Goal: Find specific page/section: Find specific page/section

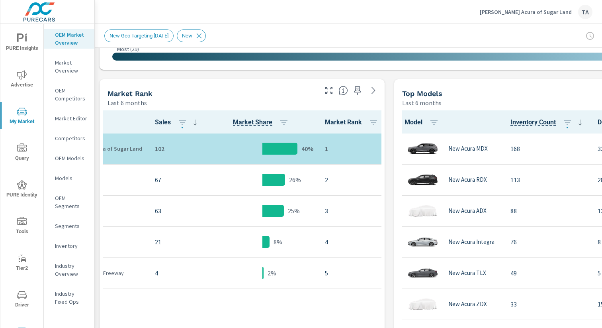
click at [68, 248] on p "Inventory" at bounding box center [71, 246] width 33 height 8
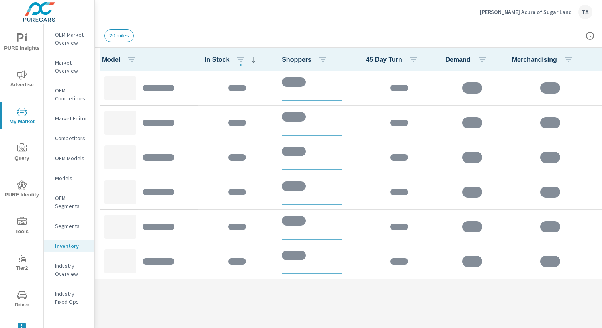
click at [565, 11] on p "[PERSON_NAME] Acura of Sugar Land" at bounding box center [526, 11] width 92 height 7
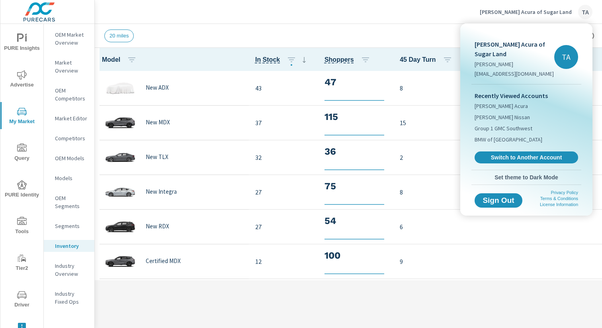
scroll to position [0, 0]
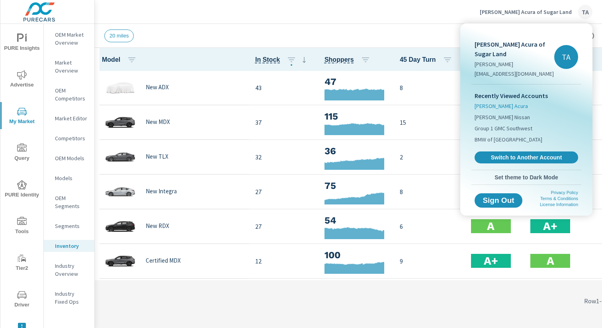
click at [512, 108] on span "[PERSON_NAME] Acura" at bounding box center [501, 106] width 53 height 8
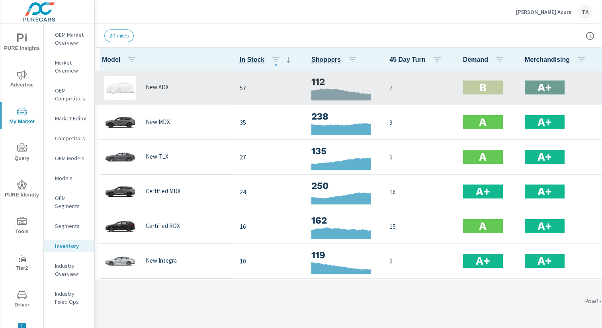
click at [160, 88] on p "New ADX" at bounding box center [157, 87] width 23 height 7
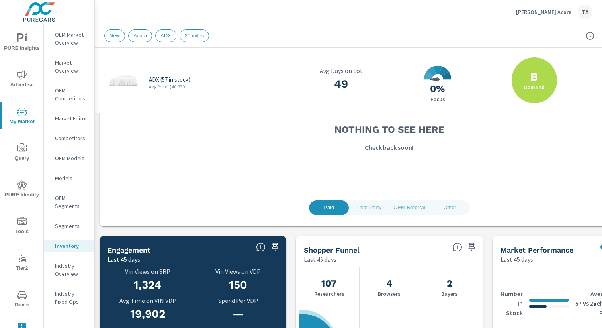
scroll to position [147, 0]
